Goal: Task Accomplishment & Management: Manage account settings

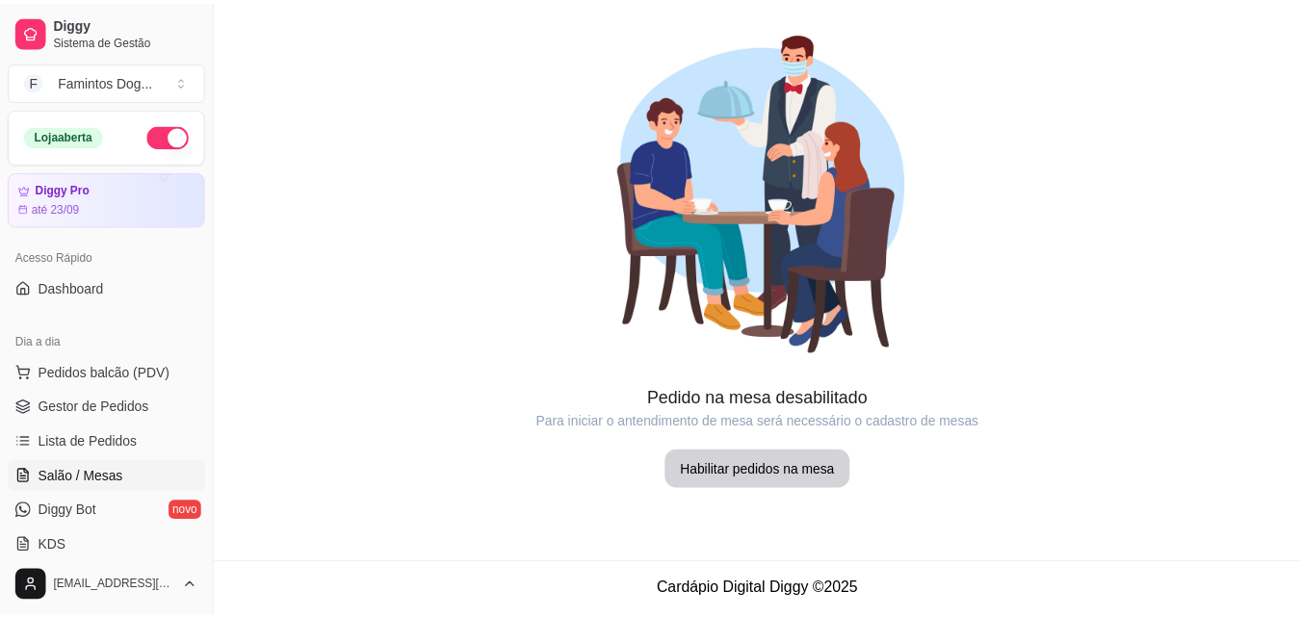
scroll to position [257, 0]
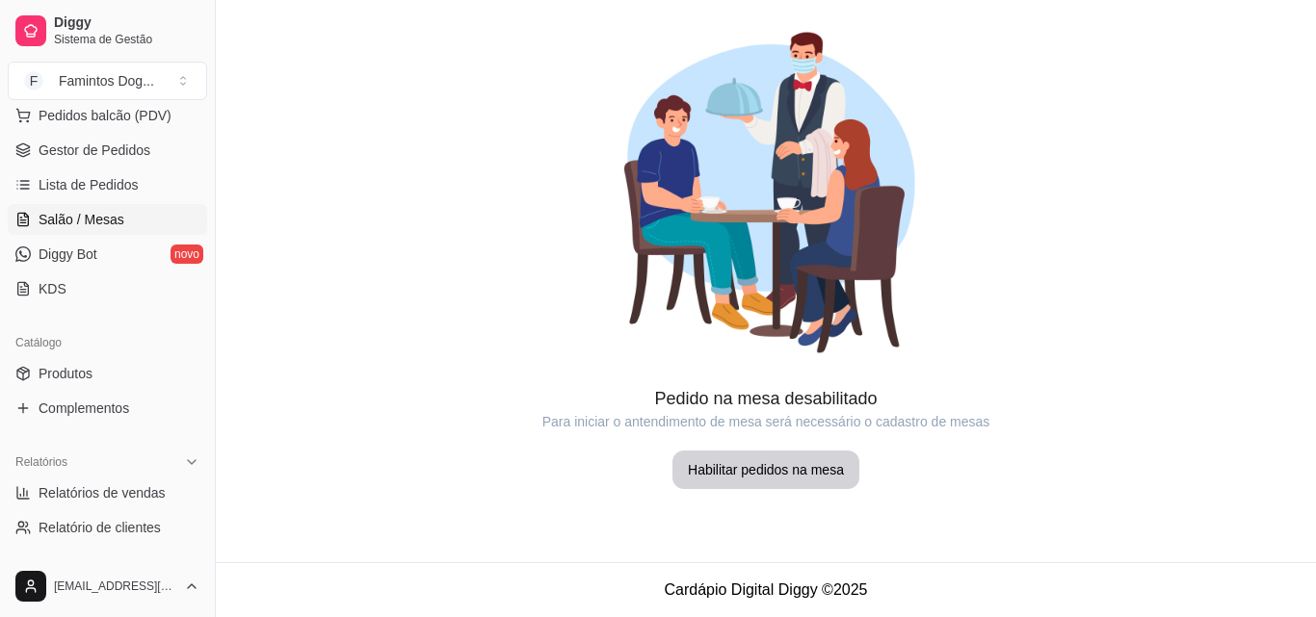
click at [63, 185] on span "Lista de Pedidos" at bounding box center [89, 184] width 100 height 19
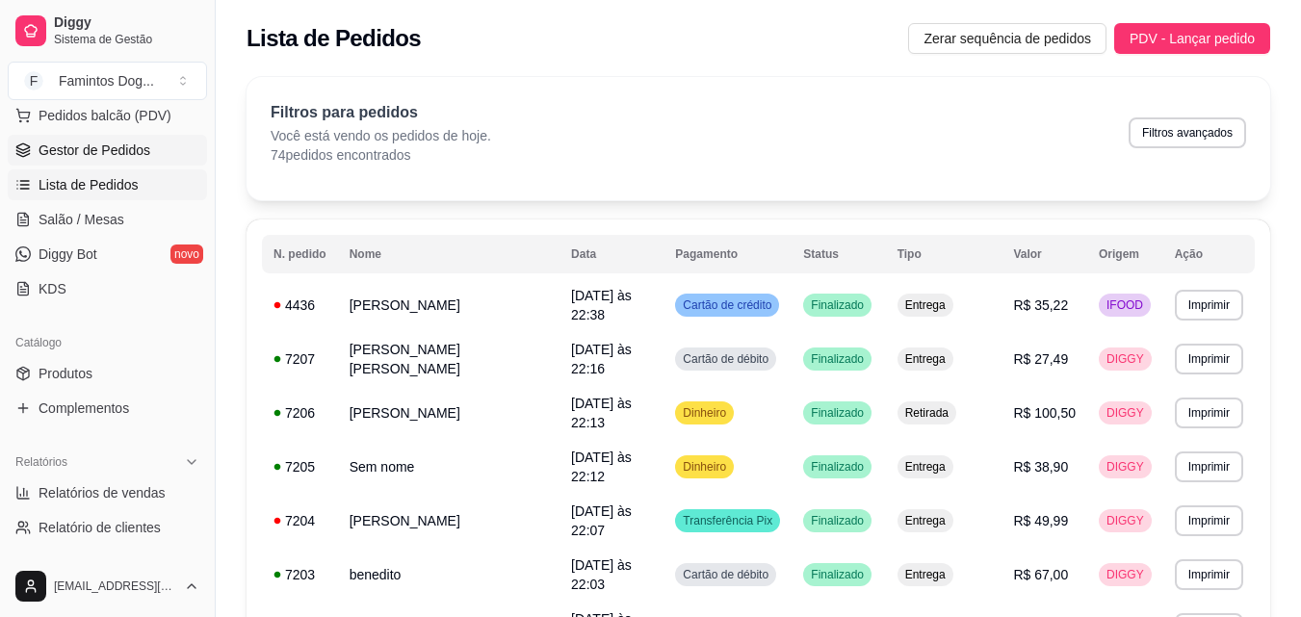
click at [150, 154] on link "Gestor de Pedidos" at bounding box center [107, 150] width 199 height 31
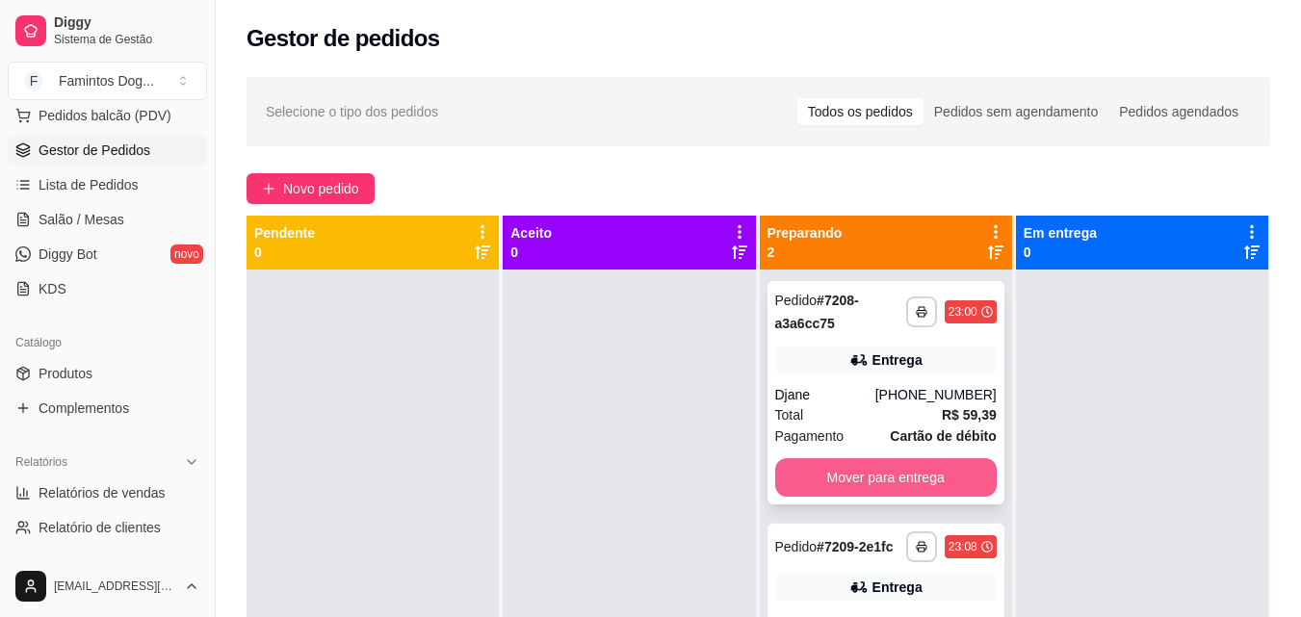
click at [865, 464] on button "Mover para entrega" at bounding box center [886, 478] width 222 height 39
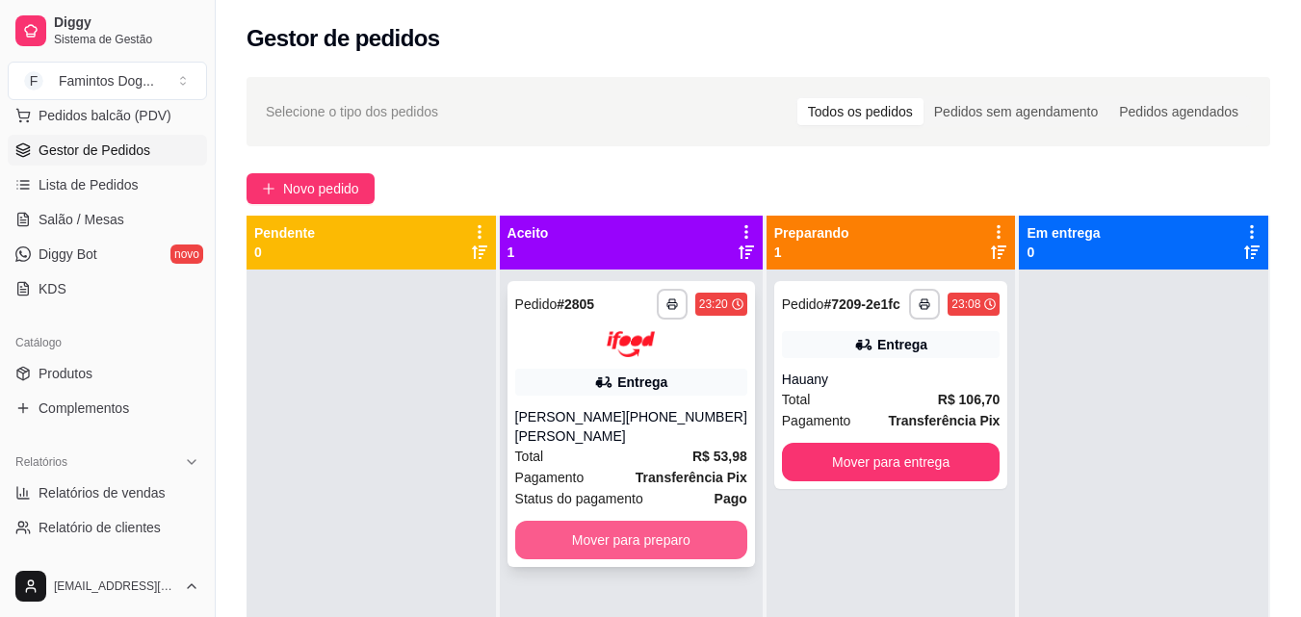
click at [686, 529] on button "Mover para preparo" at bounding box center [631, 540] width 232 height 39
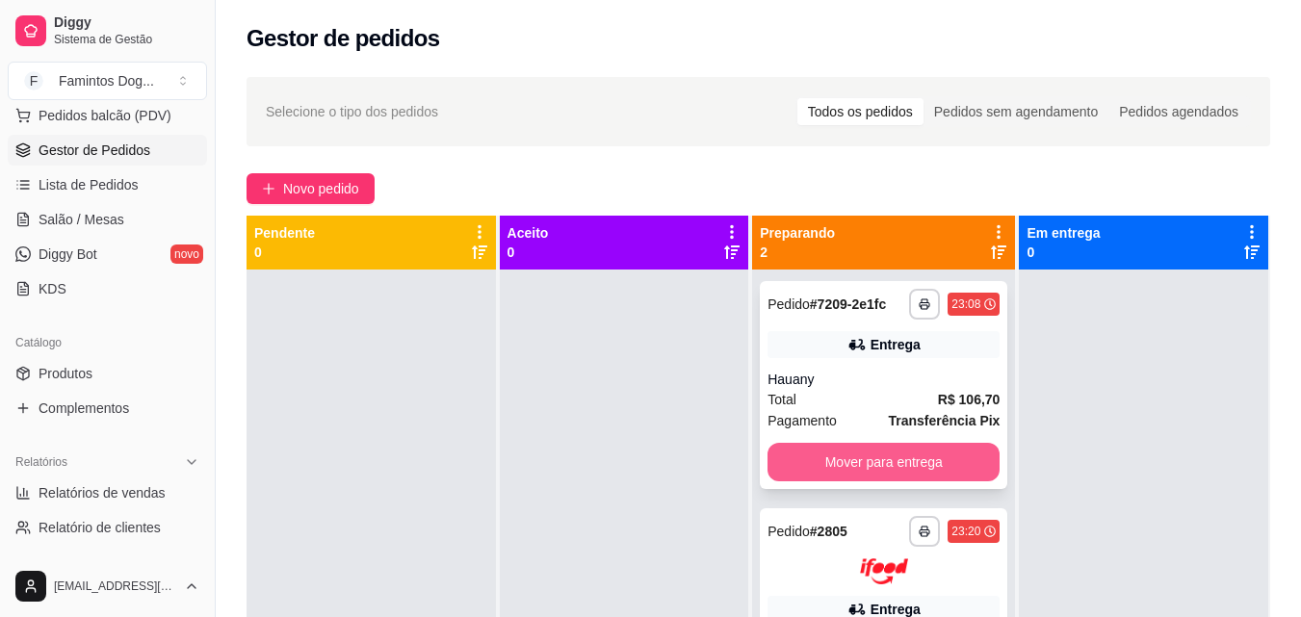
click at [863, 464] on button "Mover para entrega" at bounding box center [884, 462] width 232 height 39
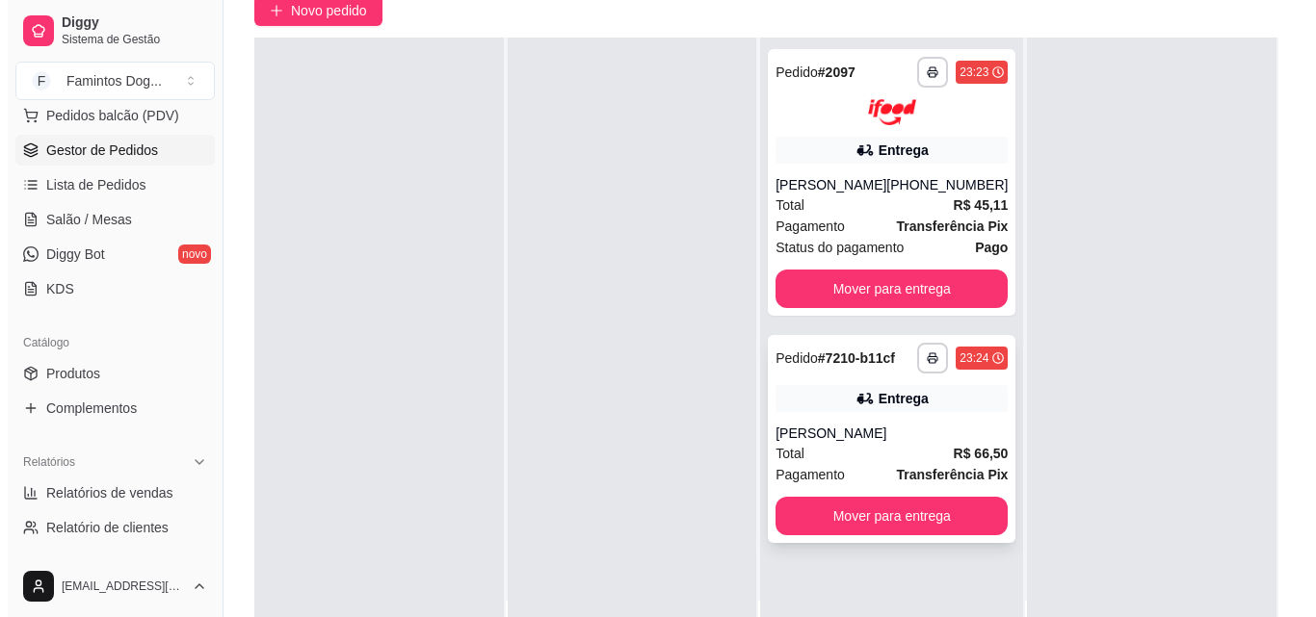
scroll to position [294, 0]
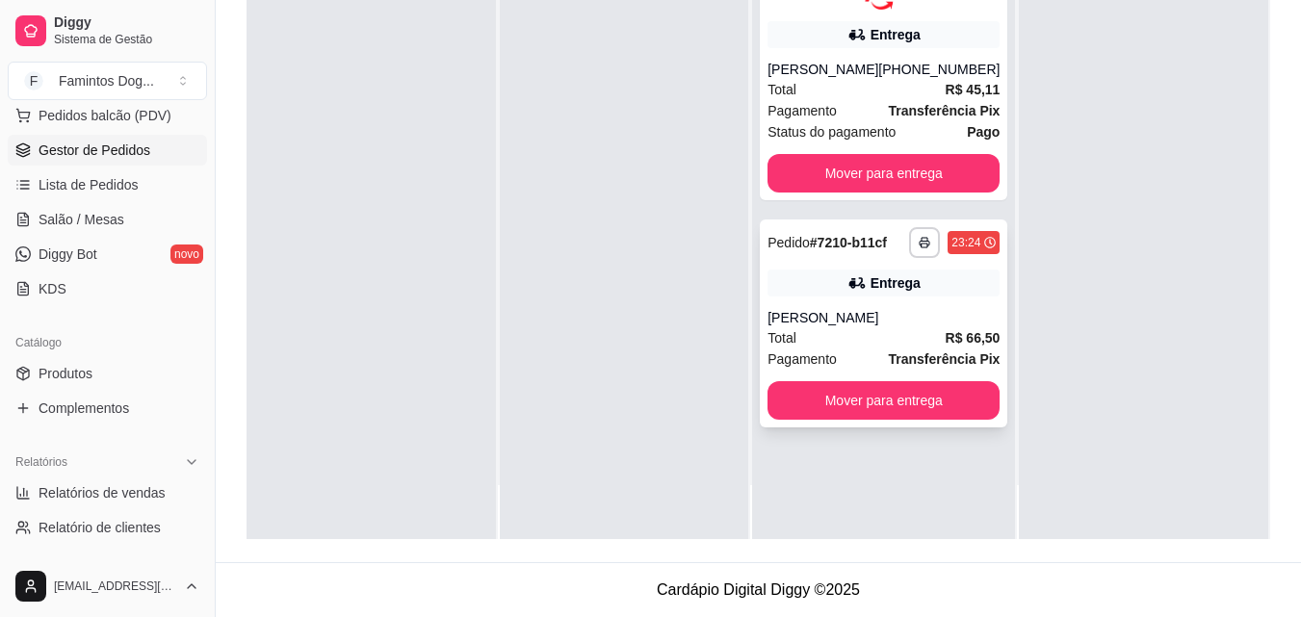
click at [842, 326] on div "[PERSON_NAME]" at bounding box center [884, 317] width 232 height 19
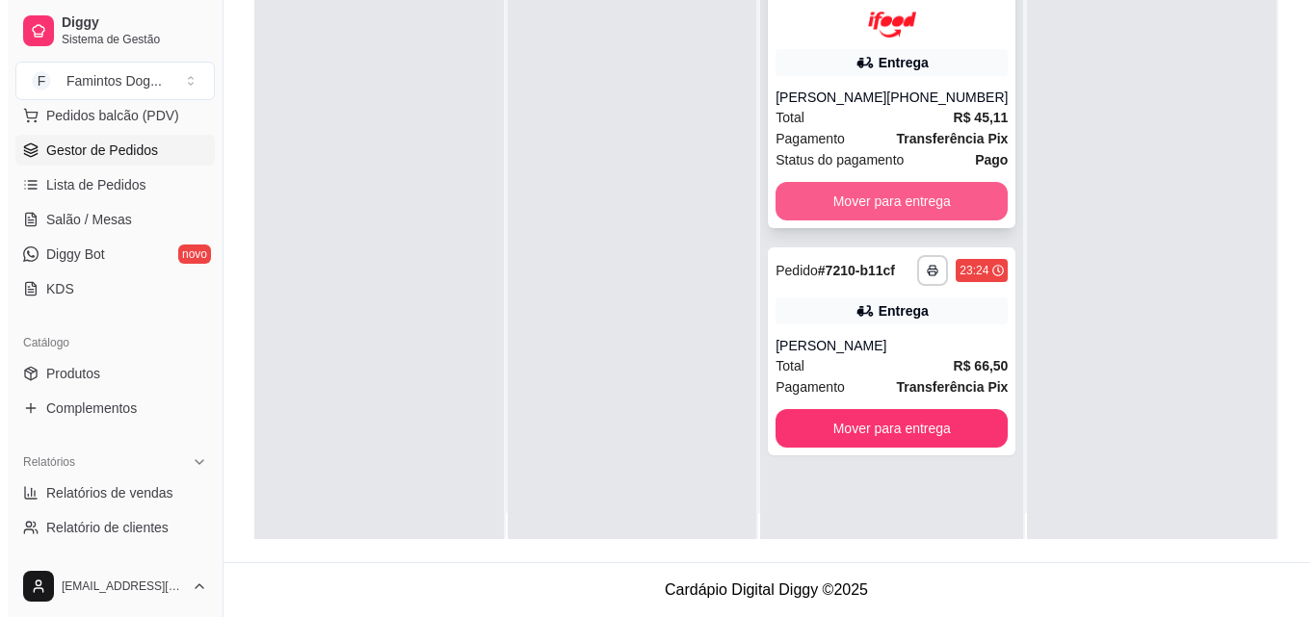
scroll to position [0, 0]
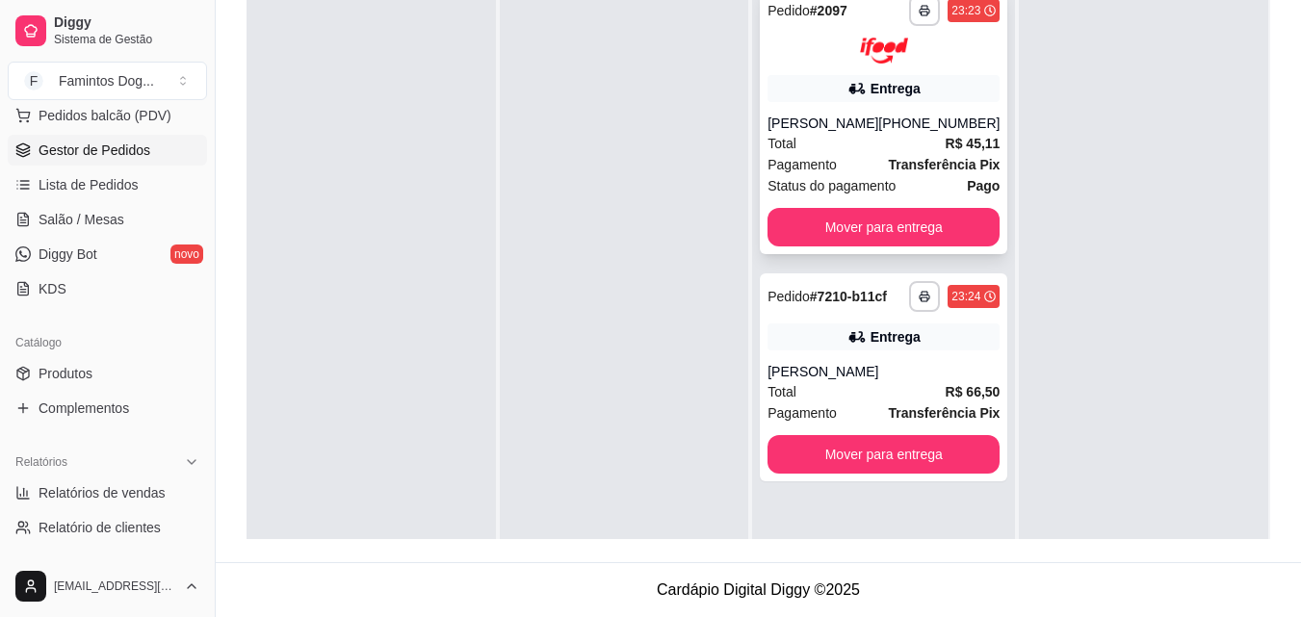
click at [943, 42] on div at bounding box center [884, 51] width 232 height 26
